Goal: Task Accomplishment & Management: Use online tool/utility

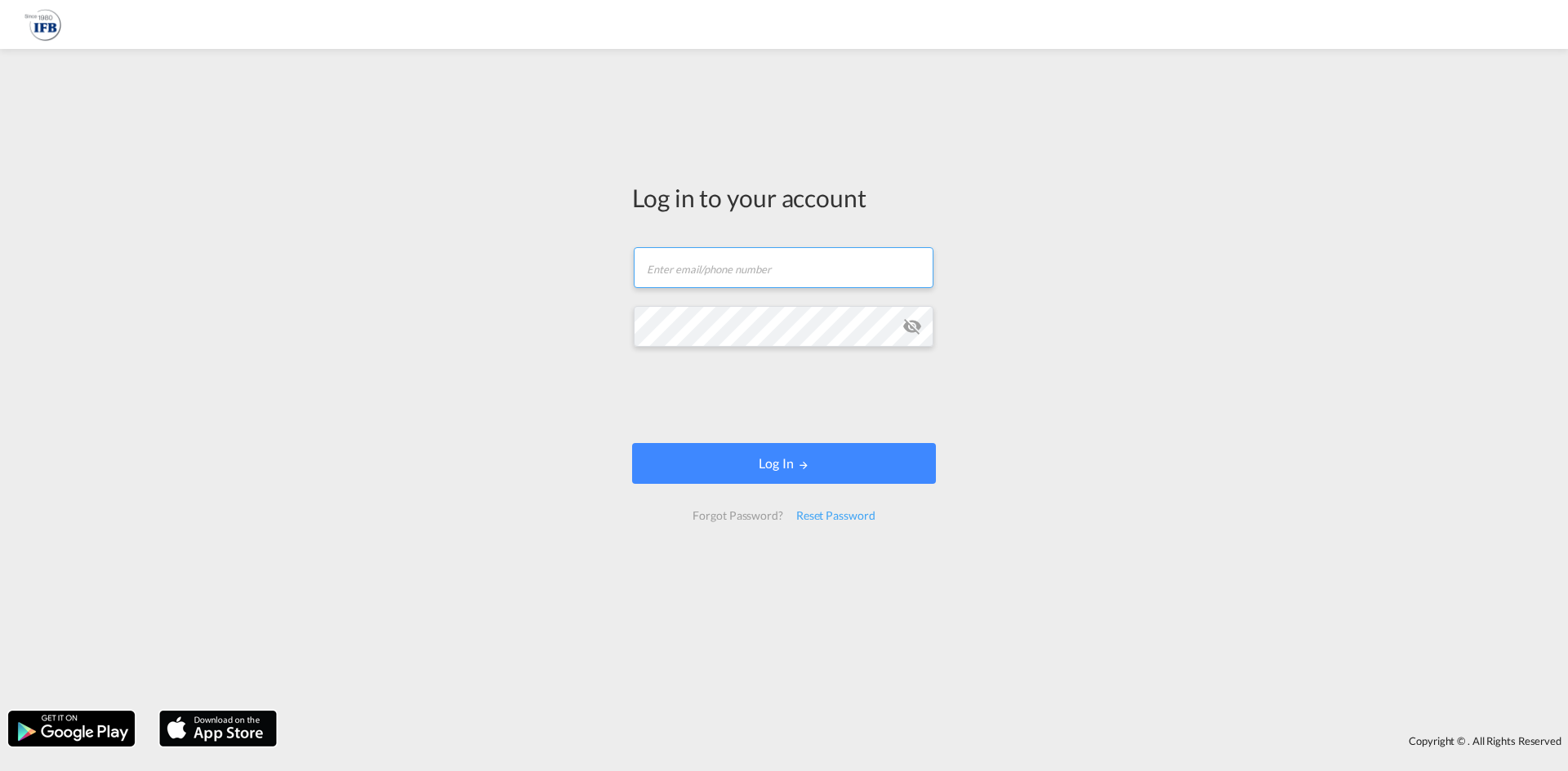
type input "[PERSON_NAME][EMAIL_ADDRESS][PERSON_NAME][DOMAIN_NAME]"
click at [913, 325] on md-icon "icon-eye-off" at bounding box center [912, 327] width 20 height 20
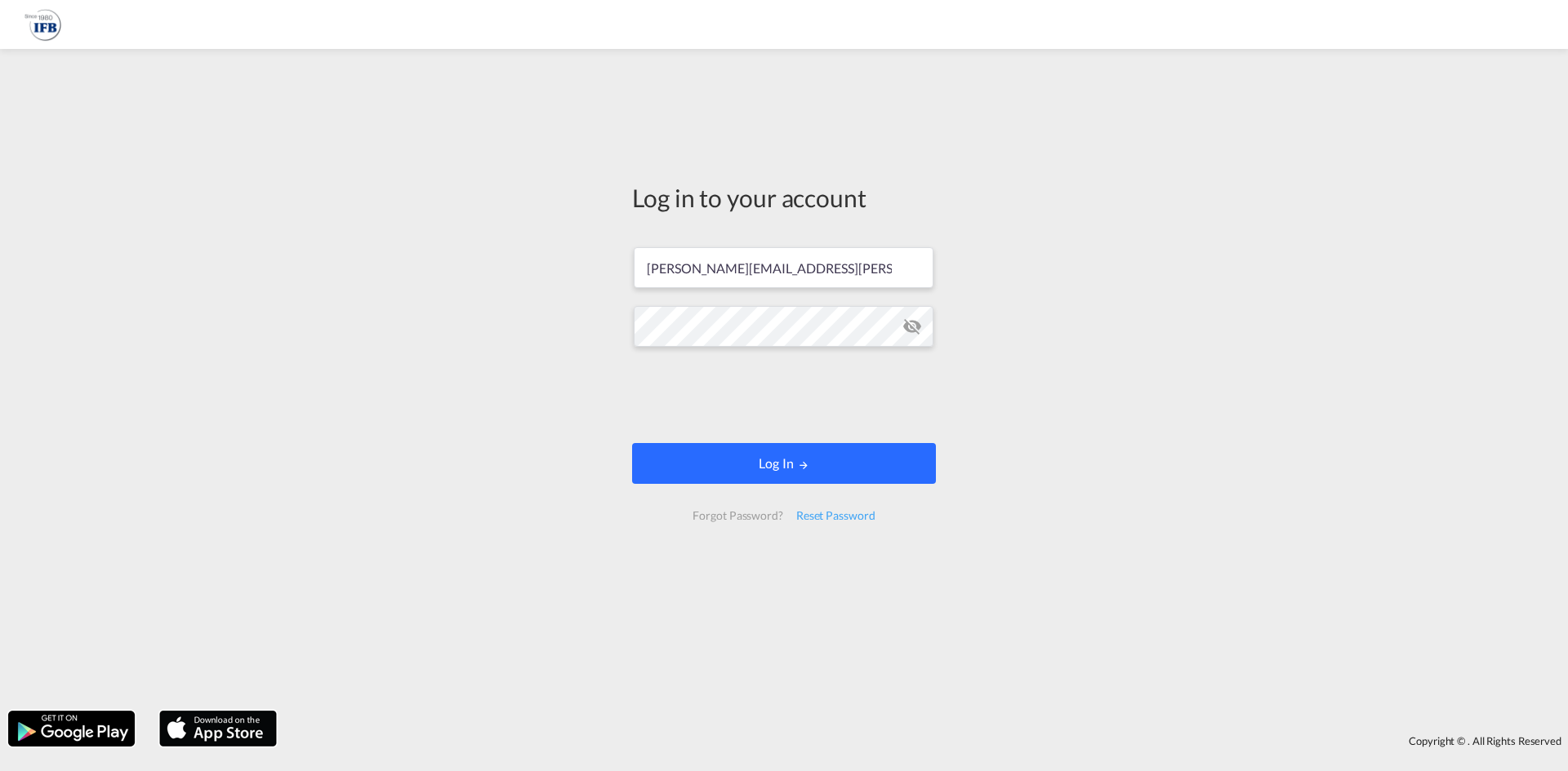
click at [793, 476] on button "Log In" at bounding box center [784, 463] width 304 height 41
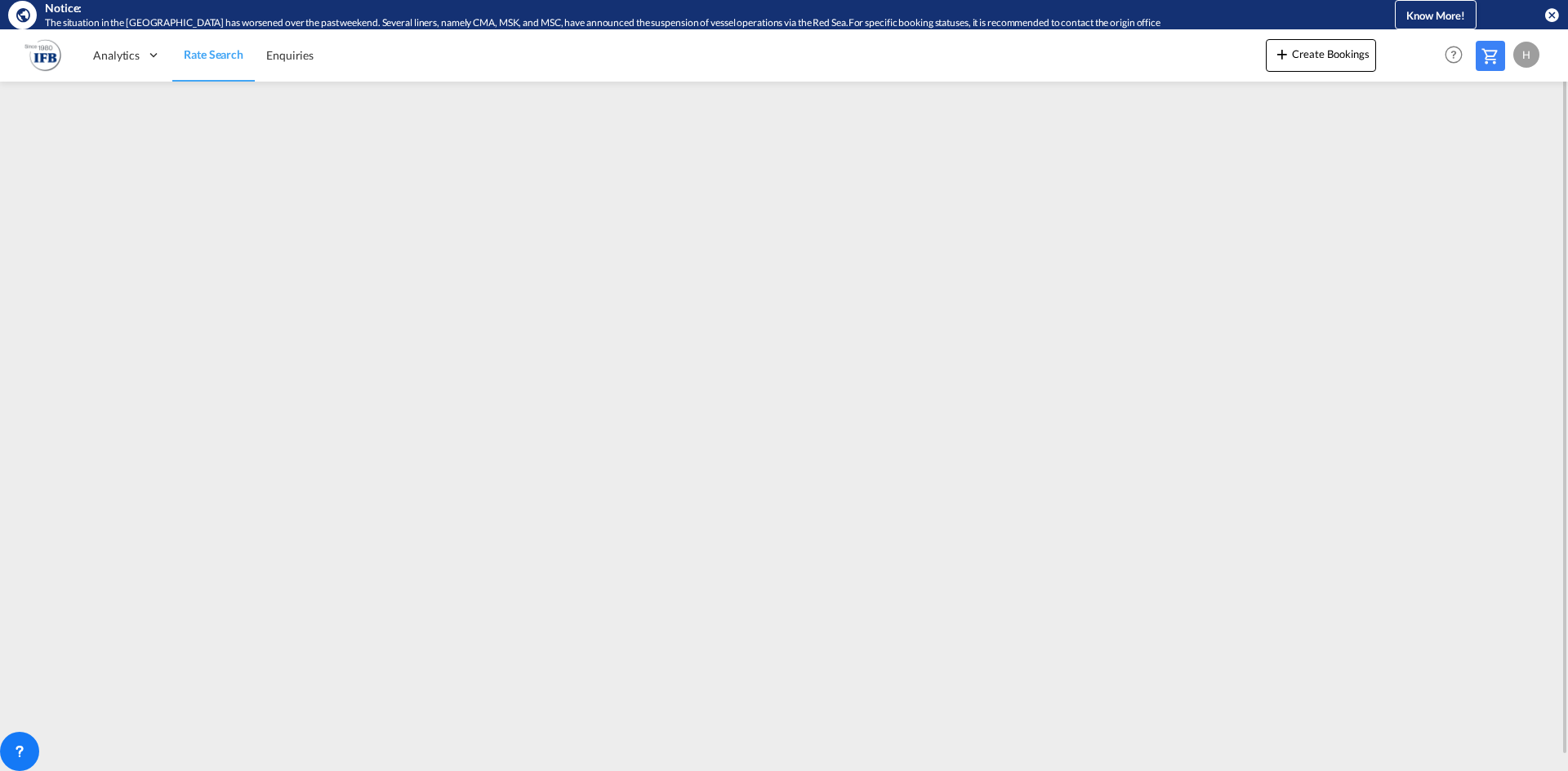
click at [216, 58] on span "Rate Search" at bounding box center [214, 55] width 60 height 14
